Goal: Task Accomplishment & Management: Manage account settings

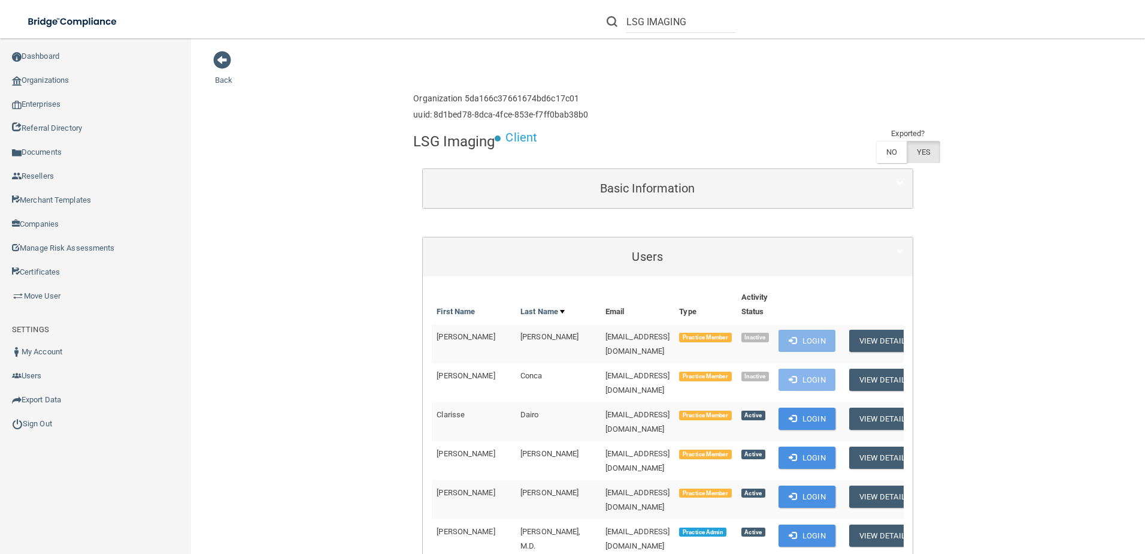
scroll to position [180, 0]
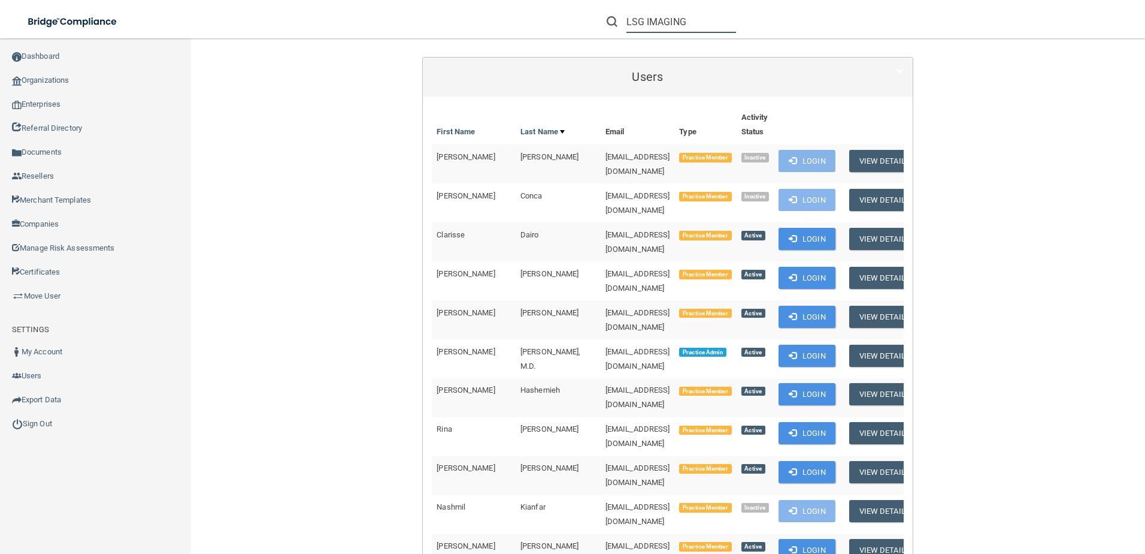
click at [721, 26] on input "LSG IMAGING" at bounding box center [682, 22] width 110 height 22
drag, startPoint x: 698, startPoint y: 22, endPoint x: 428, endPoint y: 34, distance: 269.8
click at [428, 0] on div "Toggle navigation LSG IMAGING Manage My Enterprise Manage My Location" at bounding box center [572, 0] width 1145 height 0
paste input "Arroyo Vista Family Medicine"
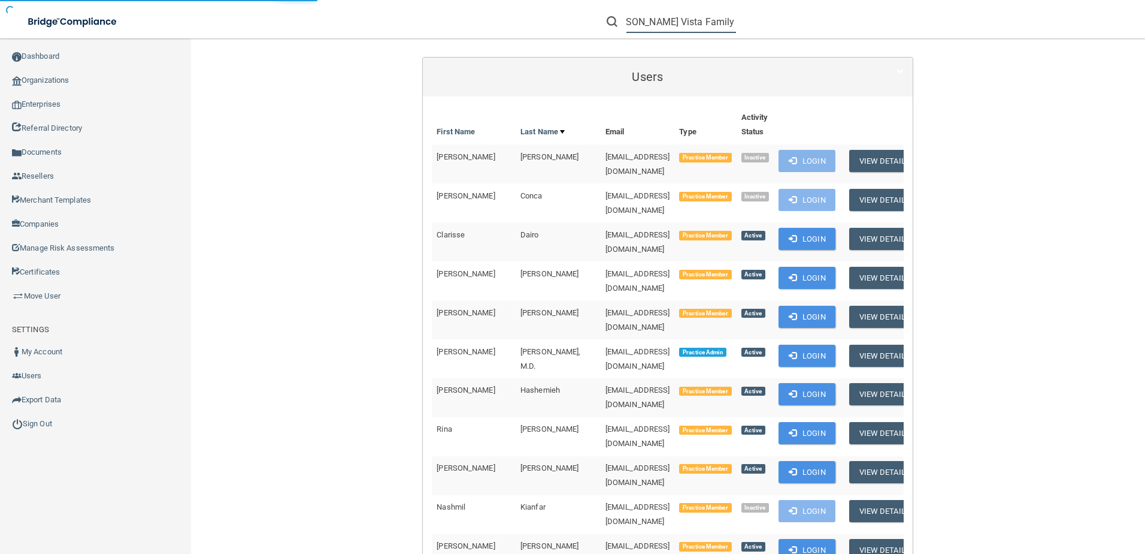
click at [630, 18] on input "Arroyo Vista Family Medicine" at bounding box center [682, 22] width 110 height 22
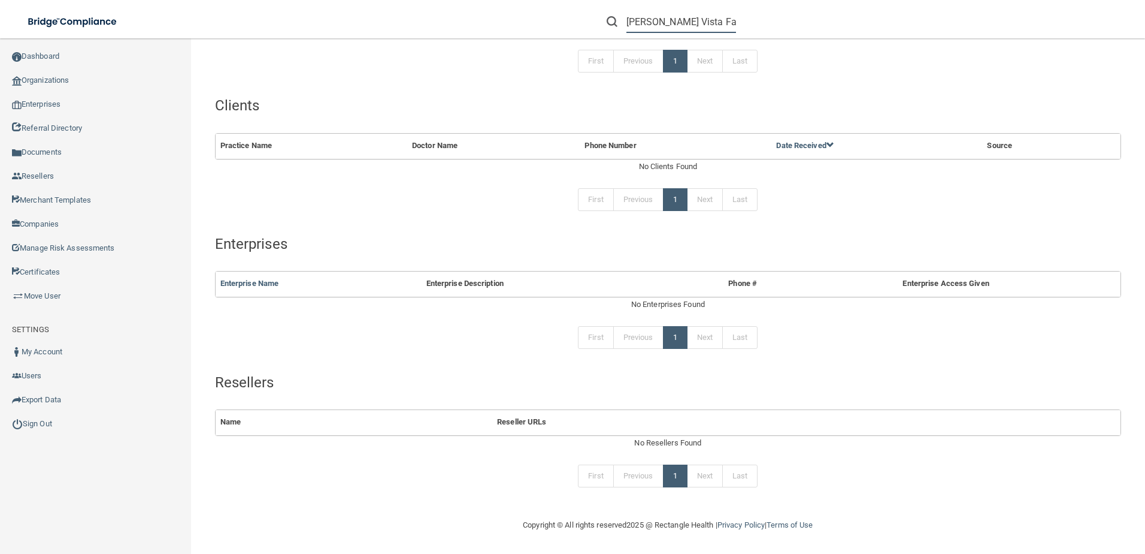
drag, startPoint x: 635, startPoint y: 23, endPoint x: 590, endPoint y: 22, distance: 44.9
click at [590, 22] on div "Arroyo Vista Family Medicine" at bounding box center [812, 21] width 446 height 43
click at [666, 26] on input "Arroyo Vista Family Medicine" at bounding box center [682, 22] width 110 height 22
type input "Arroyo Vista Family Medicine"
click at [629, 17] on input "Arroyo Vista Family Medicine" at bounding box center [682, 22] width 110 height 22
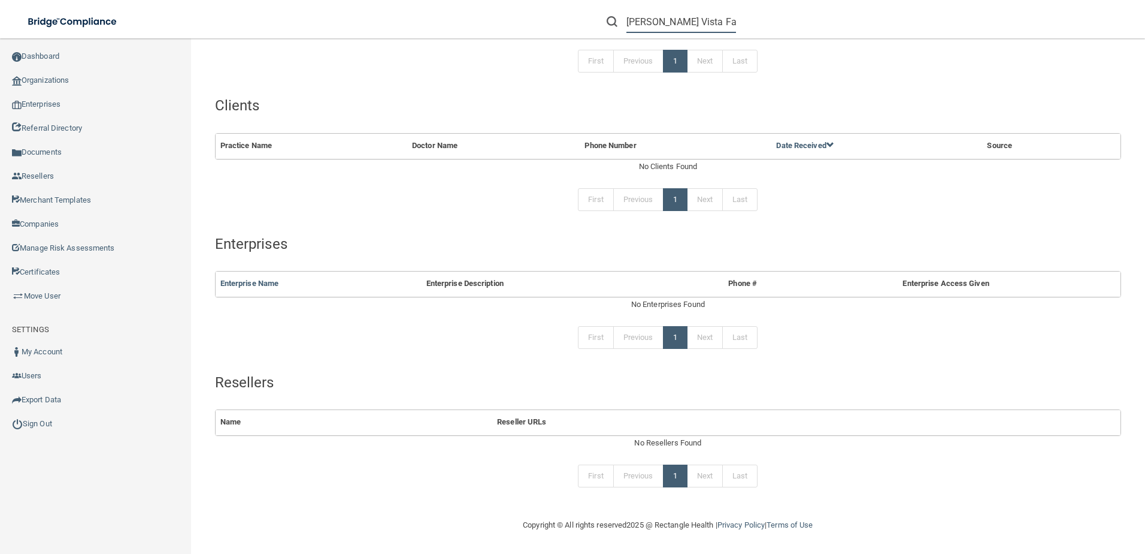
scroll to position [0, 20]
drag, startPoint x: 741, startPoint y: 25, endPoint x: 963, endPoint y: 37, distance: 222.0
click at [963, 37] on div "Arroyo Vista Family Medicine" at bounding box center [812, 21] width 446 height 43
paste input "Arroyo Vista Family Medicine"
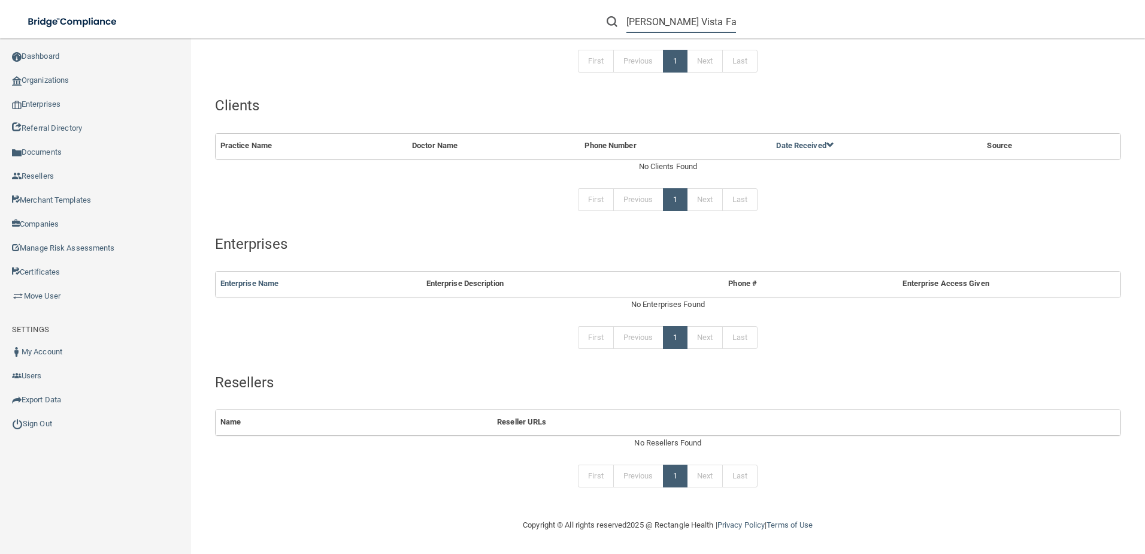
scroll to position [0, 20]
click at [648, 21] on input "Arroyo Vista Family Medicine" at bounding box center [682, 22] width 110 height 22
drag, startPoint x: 621, startPoint y: 21, endPoint x: 477, endPoint y: 13, distance: 143.4
click at [477, 13] on div "Arroyo Vista Family Medicine Manage My Enterprise Manage My Location" at bounding box center [811, 21] width 668 height 43
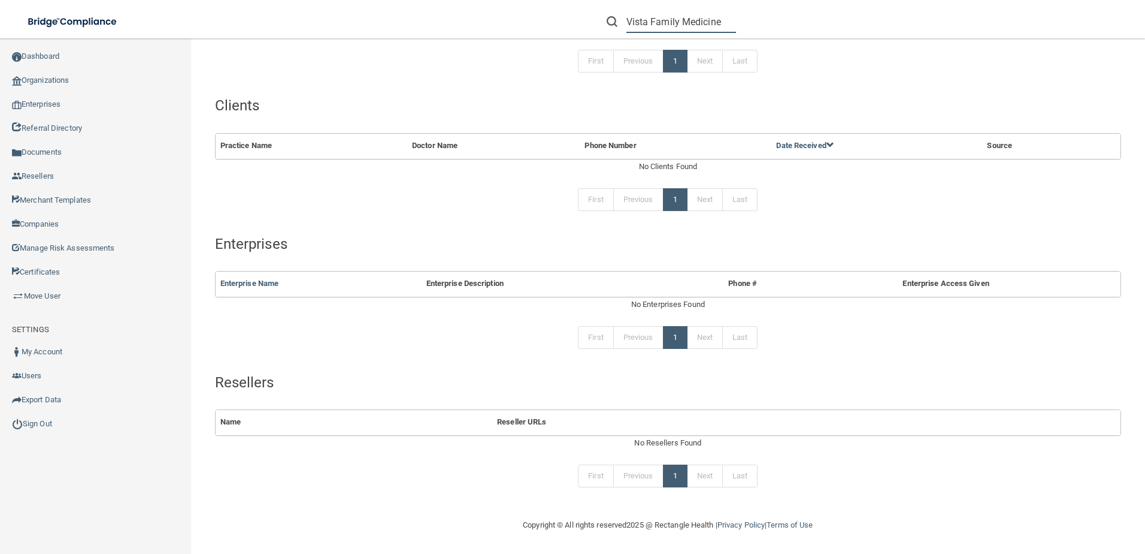
type input "Vista Family Medicine"
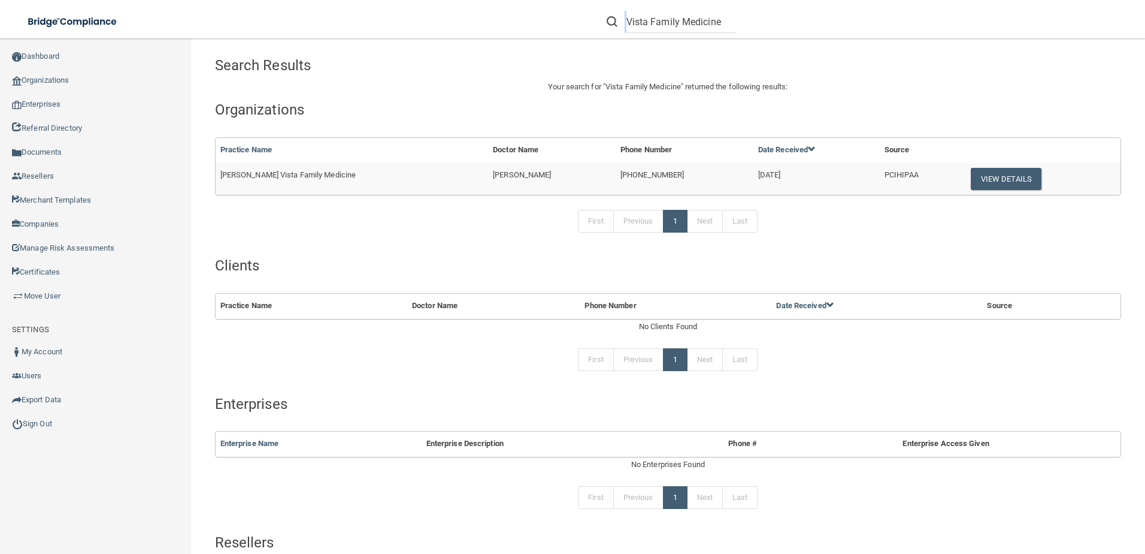
drag, startPoint x: 634, startPoint y: 18, endPoint x: 727, endPoint y: 26, distance: 92.6
click at [727, 26] on div "Vista Family Medicine" at bounding box center [671, 22] width 129 height 22
click at [971, 179] on button "View Details" at bounding box center [1006, 179] width 71 height 22
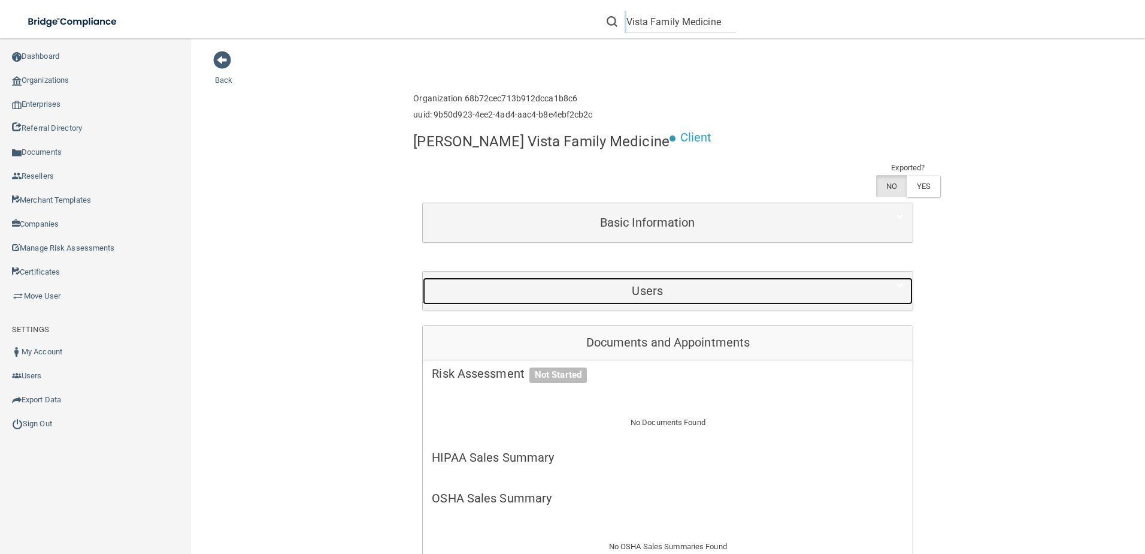
click at [608, 284] on h5 "Users" at bounding box center [647, 290] width 431 height 13
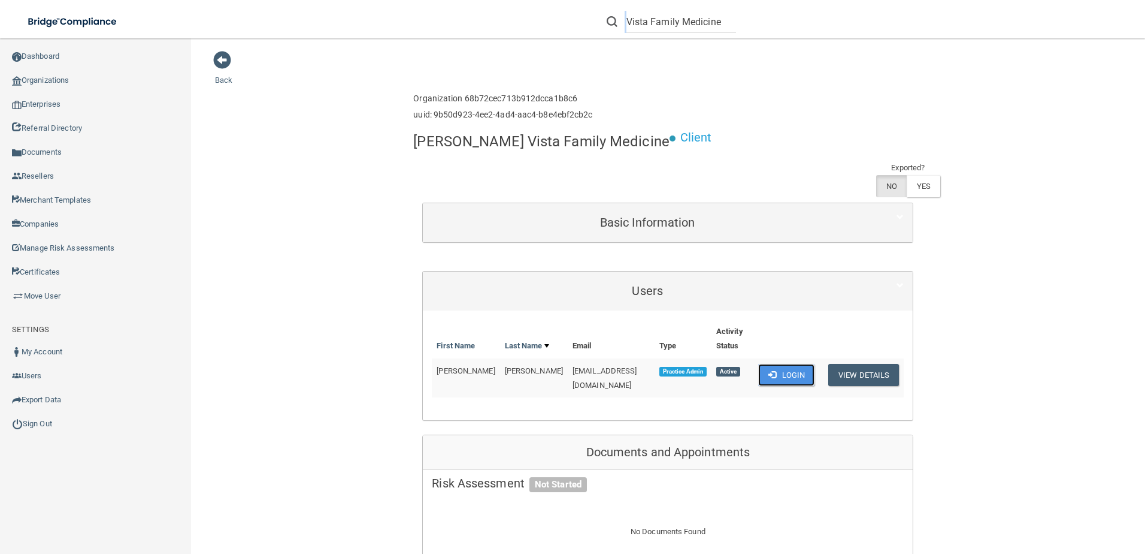
click at [789, 364] on button "Login" at bounding box center [786, 375] width 57 height 22
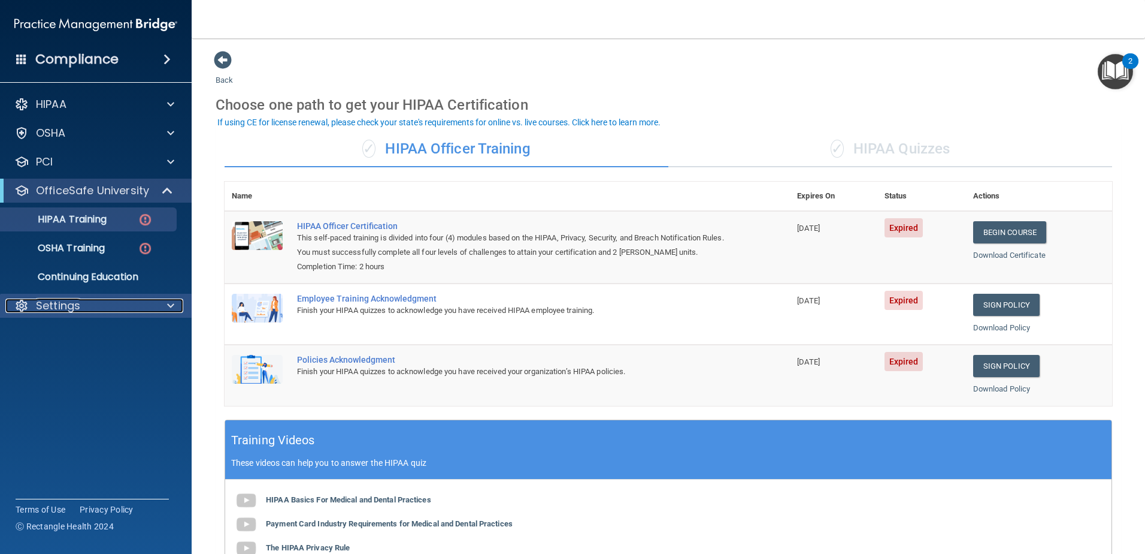
drag, startPoint x: 163, startPoint y: 298, endPoint x: 158, endPoint y: 304, distance: 7.7
click at [163, 298] on div at bounding box center [169, 305] width 30 height 14
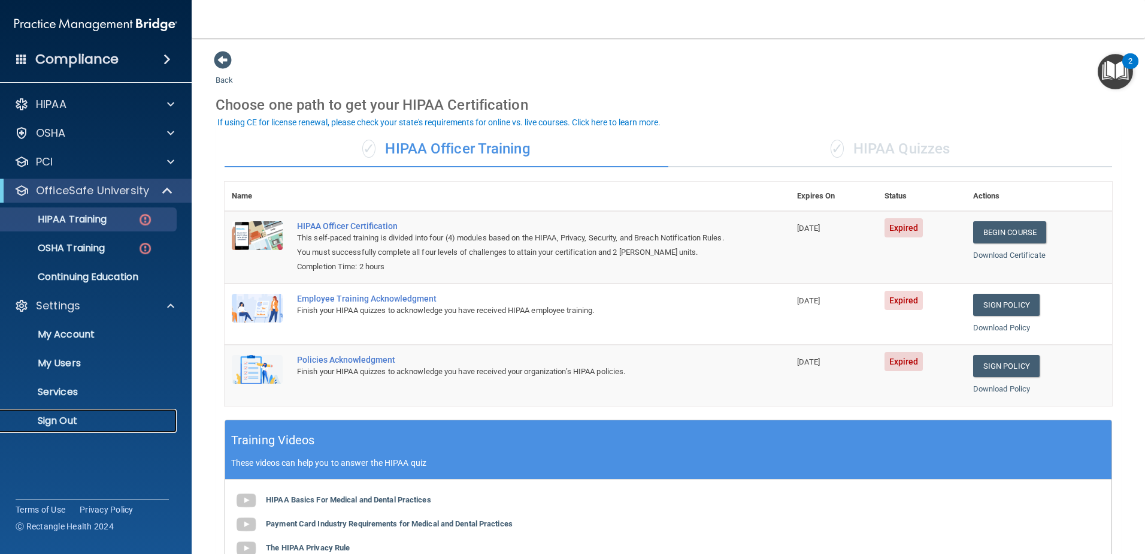
click at [56, 424] on p "Sign Out" at bounding box center [90, 421] width 164 height 12
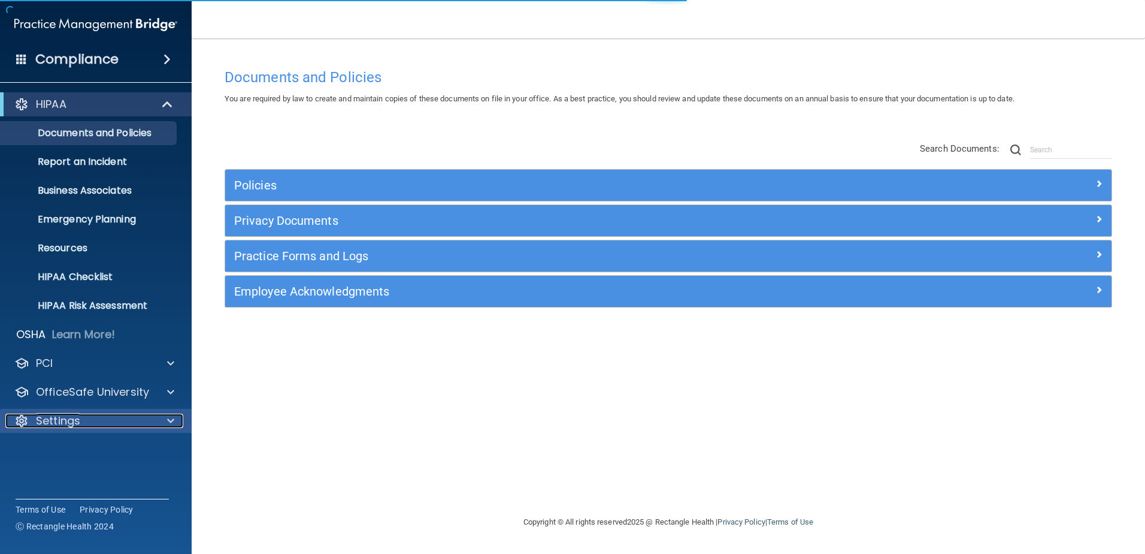
click at [135, 422] on div "Settings" at bounding box center [79, 420] width 149 height 14
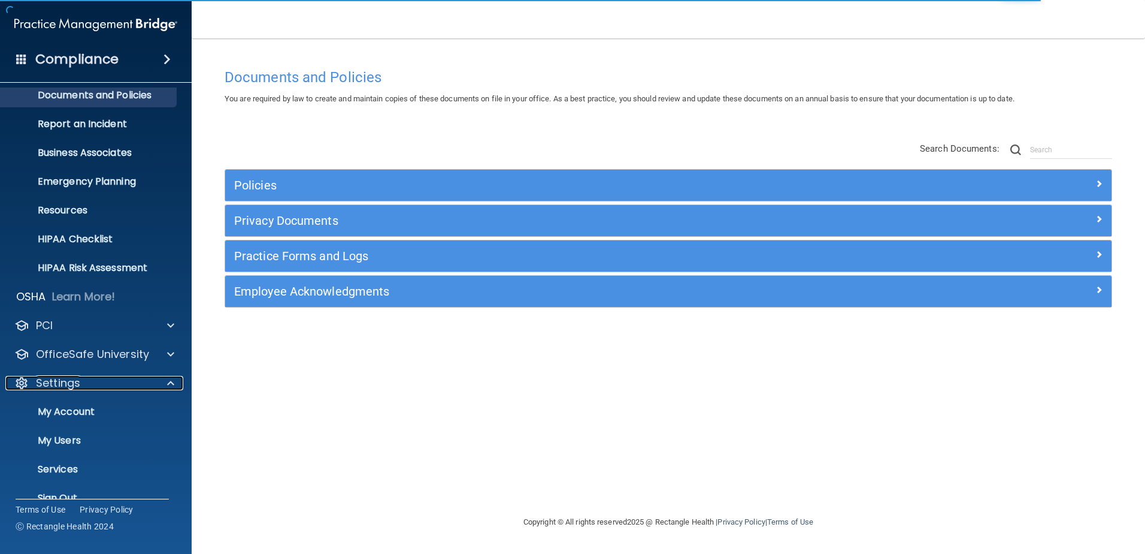
scroll to position [59, 0]
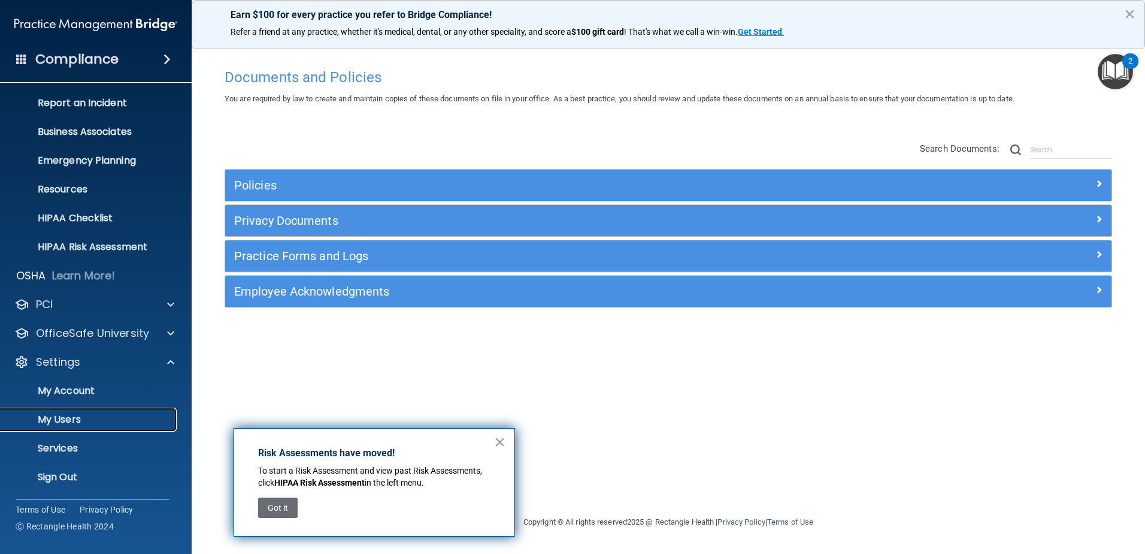
click at [94, 422] on p "My Users" at bounding box center [90, 419] width 164 height 12
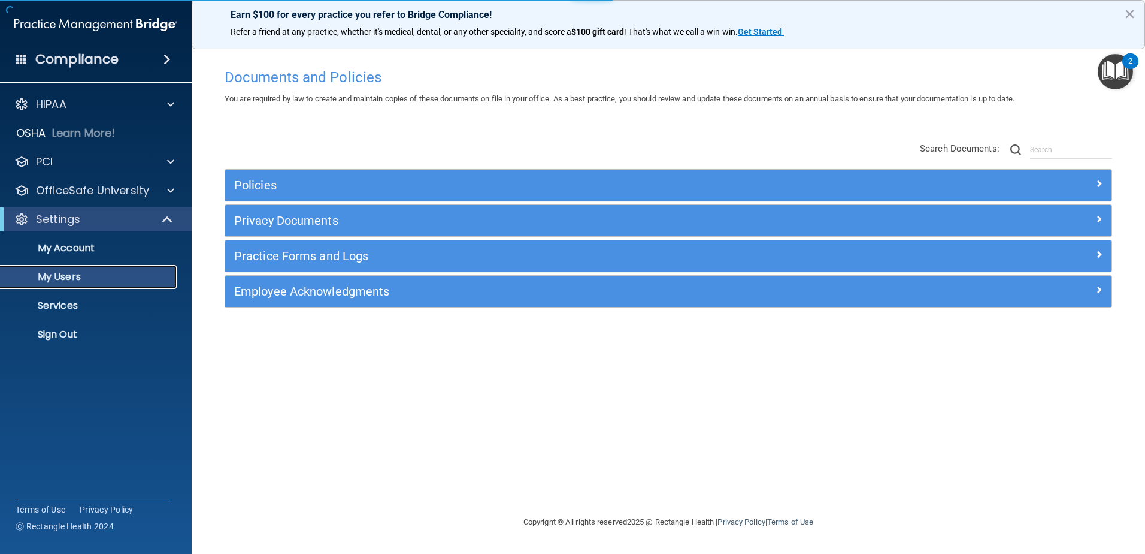
select select "20"
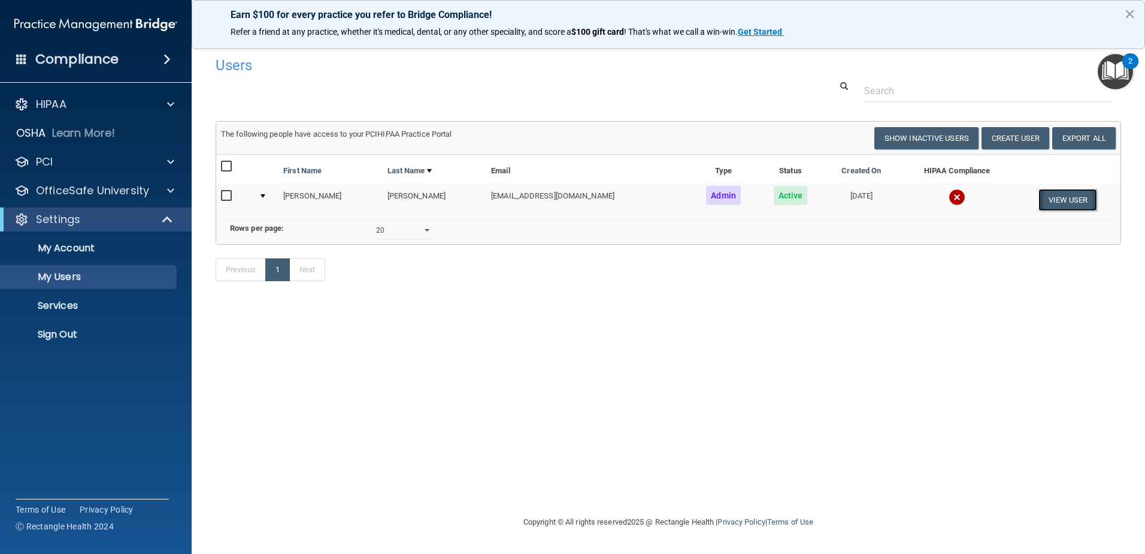
click at [1044, 201] on button "View User" at bounding box center [1068, 200] width 59 height 22
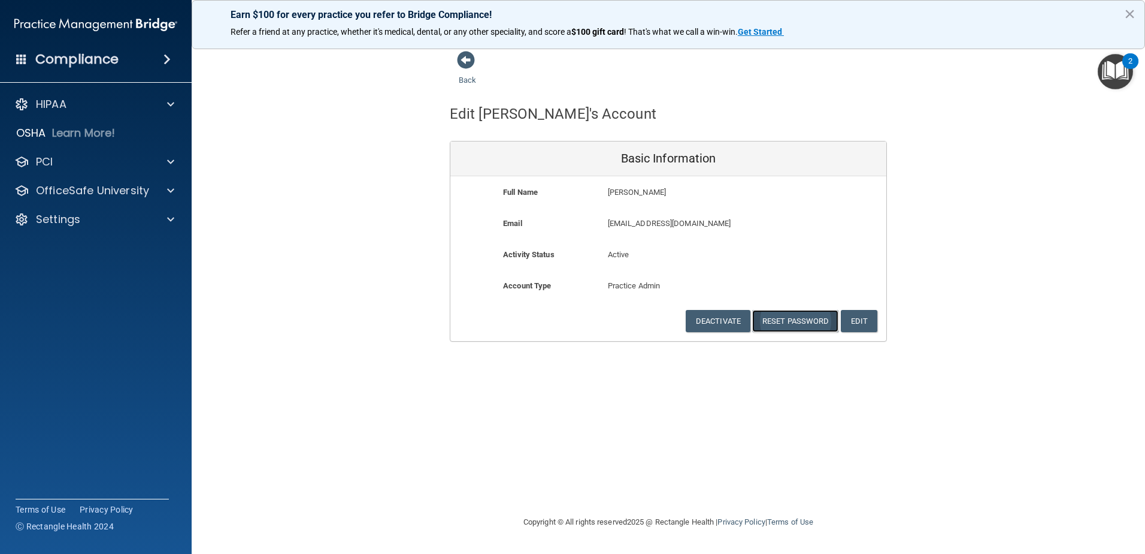
click at [791, 322] on button "Reset Password" at bounding box center [795, 321] width 86 height 22
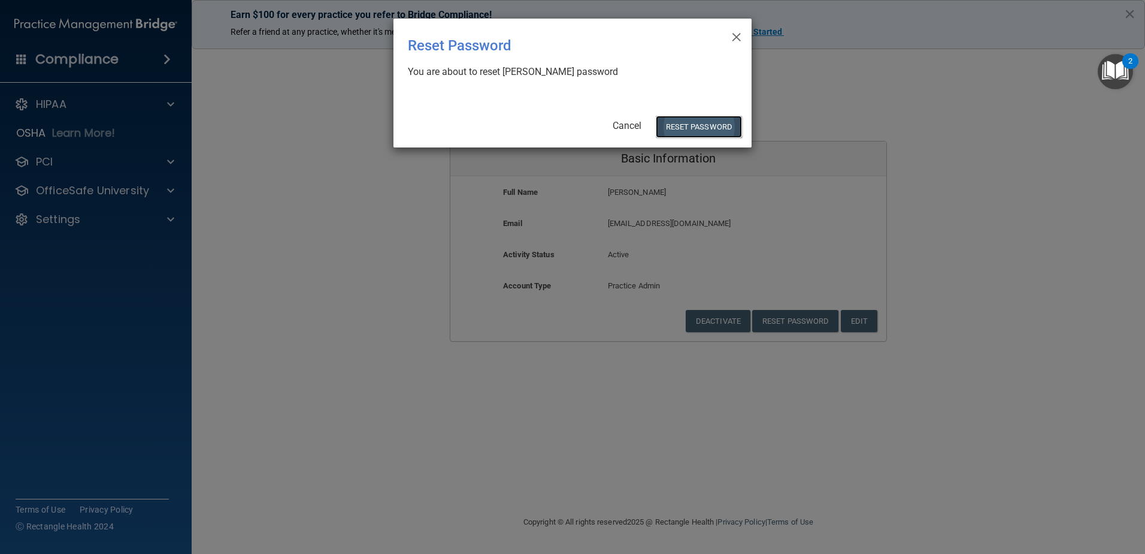
click at [687, 126] on button "Reset Password" at bounding box center [699, 127] width 86 height 22
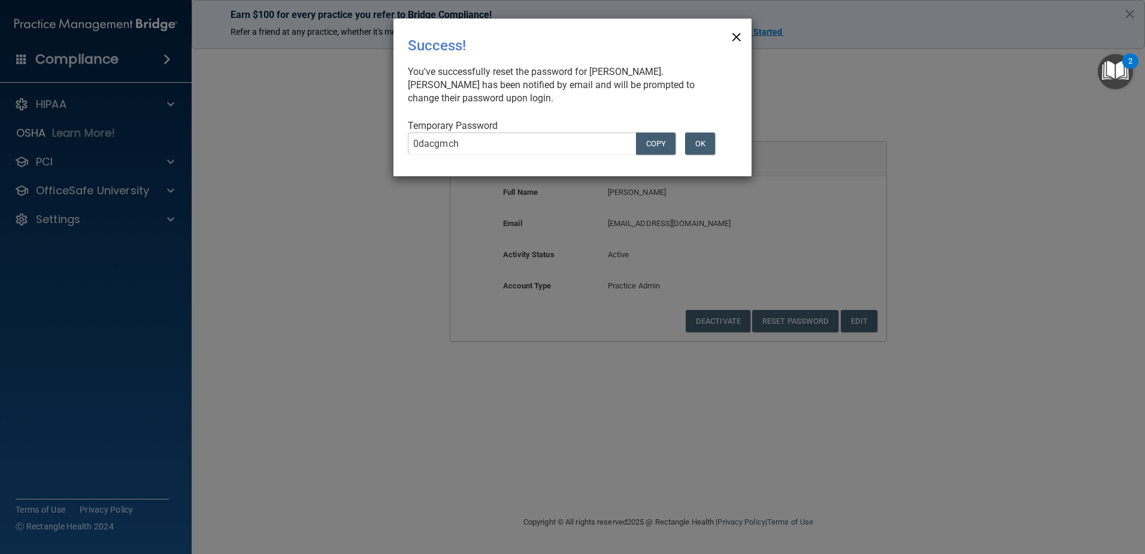
click at [740, 32] on span "×" at bounding box center [736, 35] width 11 height 24
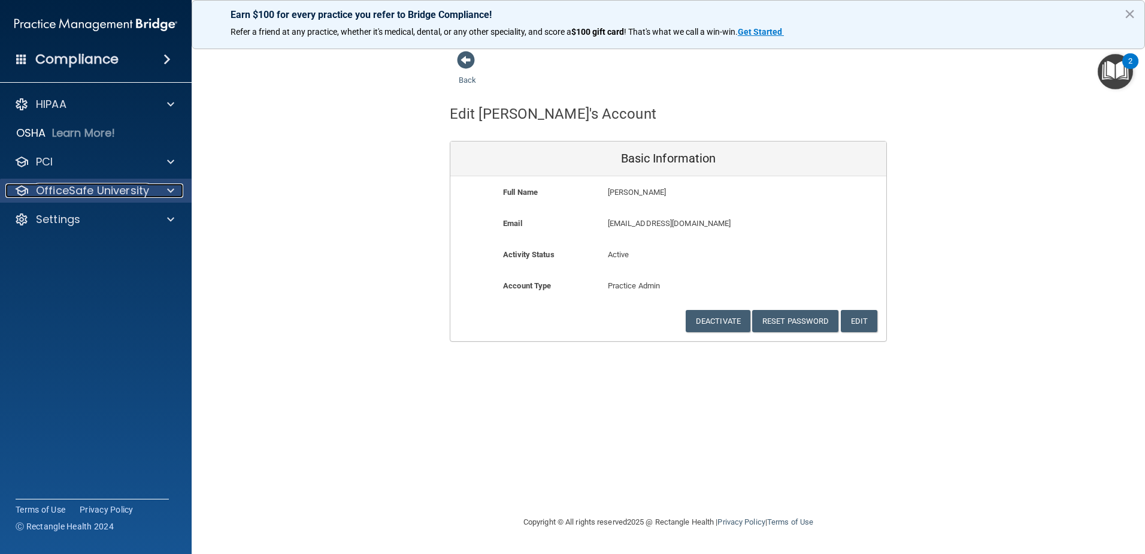
click at [92, 194] on p "OfficeSafe University" at bounding box center [92, 190] width 113 height 14
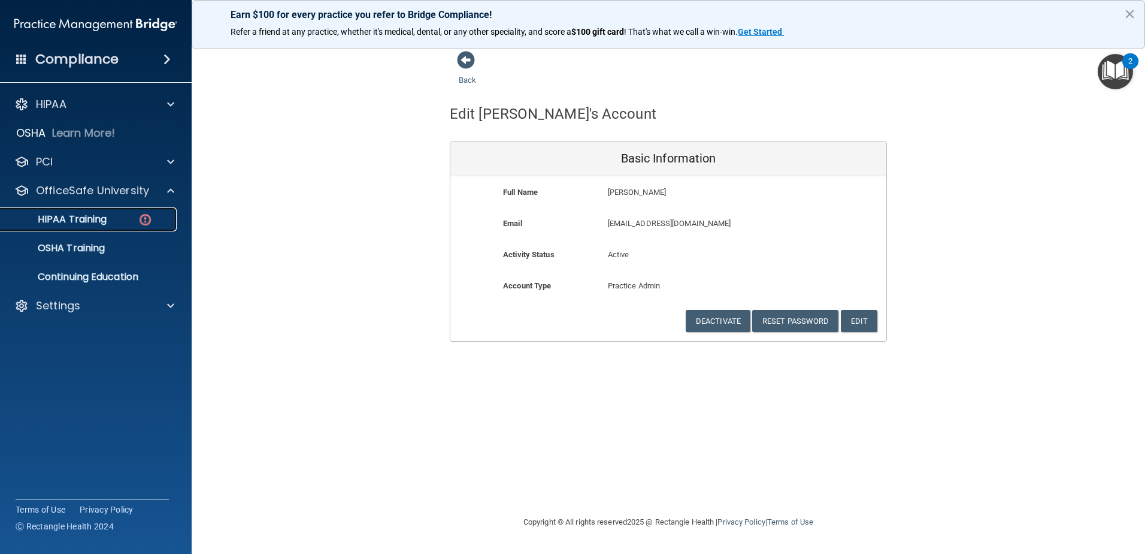
click at [145, 217] on img at bounding box center [145, 219] width 15 height 15
